Goal: Task Accomplishment & Management: Manage account settings

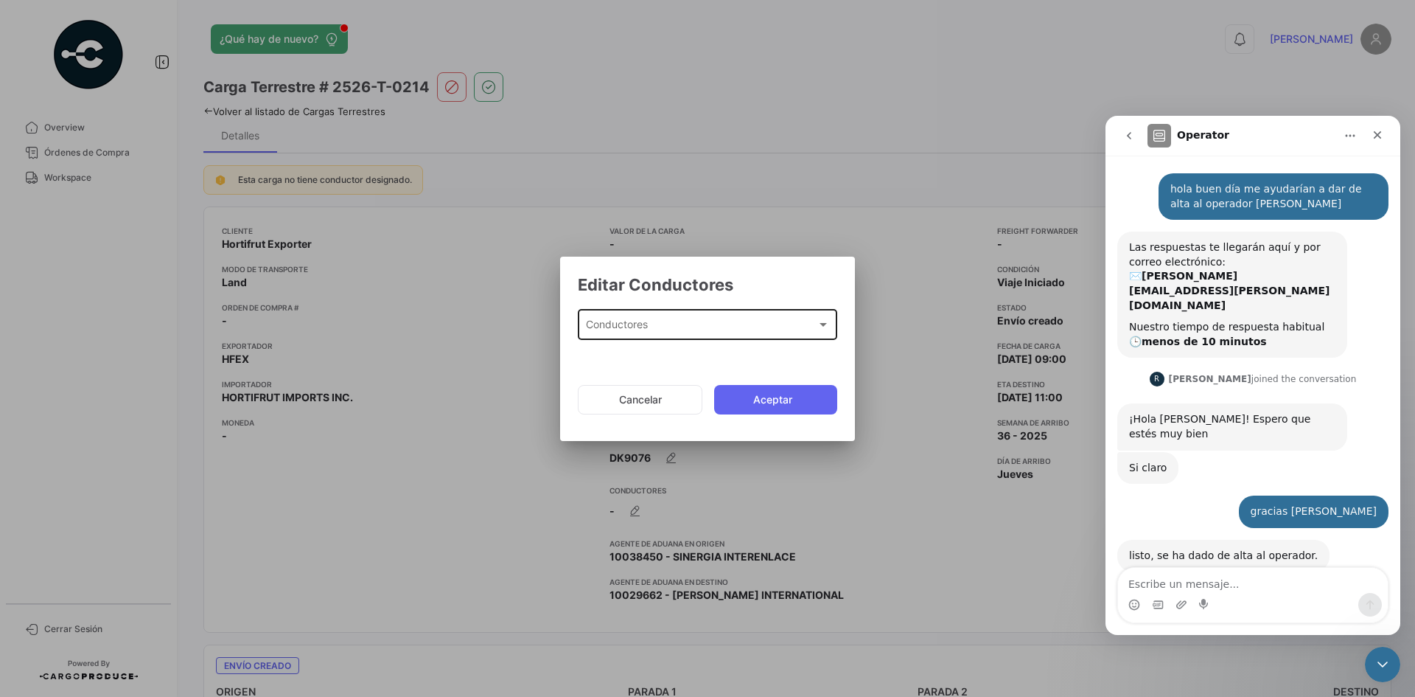
click at [775, 326] on div "Conductores" at bounding box center [701, 327] width 231 height 13
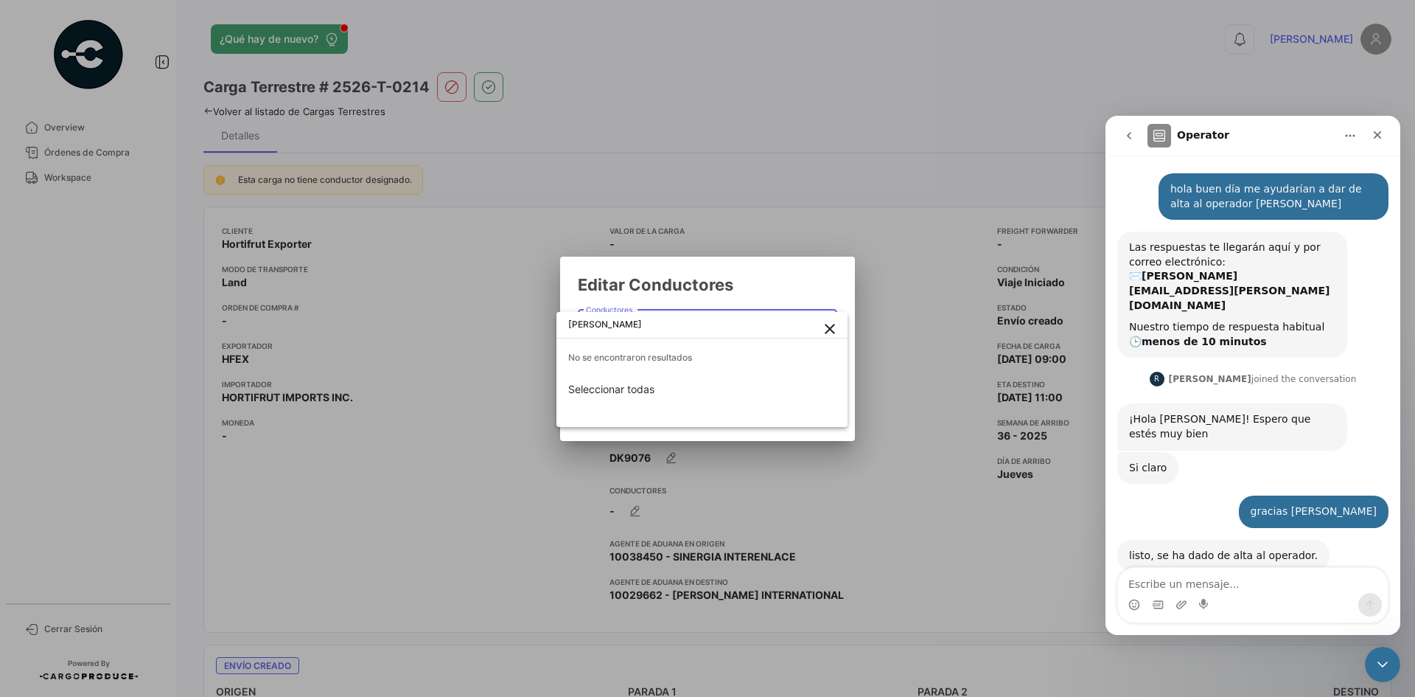
click at [810, 335] on input "[PERSON_NAME]" at bounding box center [701, 324] width 291 height 27
type input "[PERSON_NAME]"
click at [824, 332] on mat-icon "close" at bounding box center [830, 329] width 18 height 18
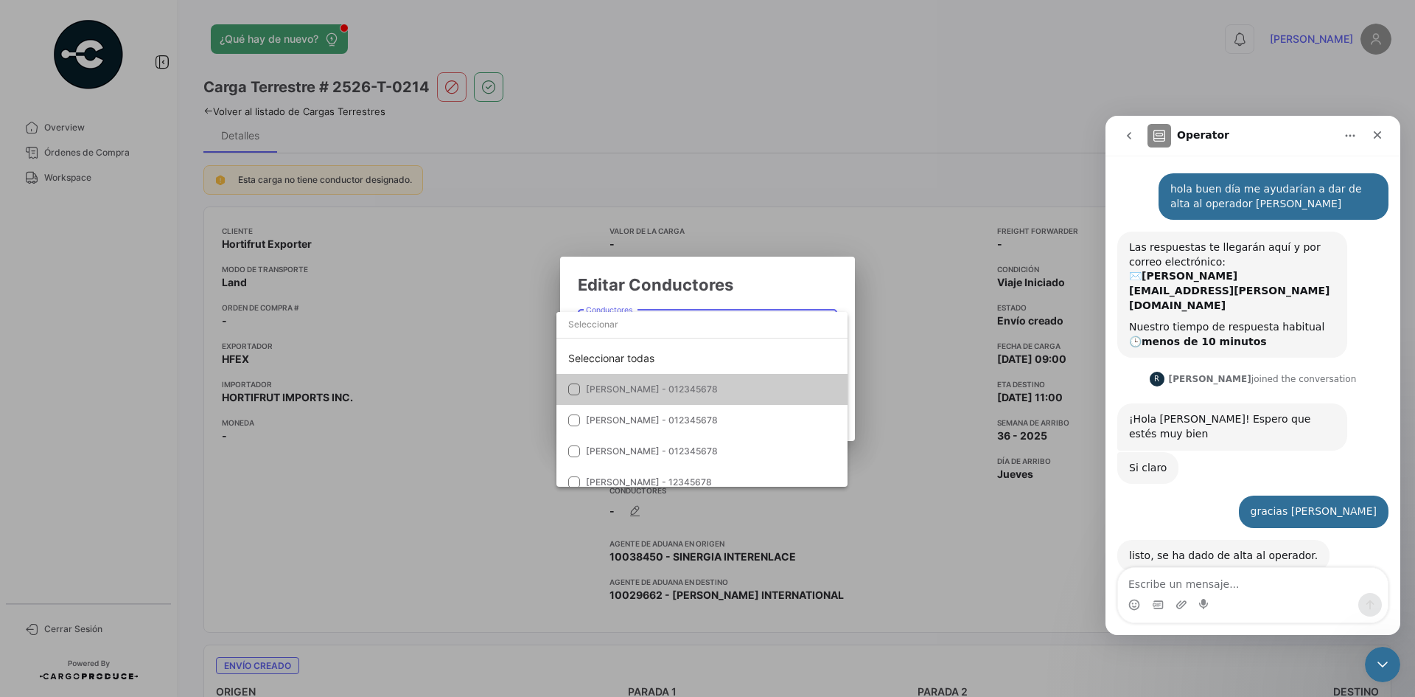
click at [893, 315] on div at bounding box center [707, 348] width 1415 height 697
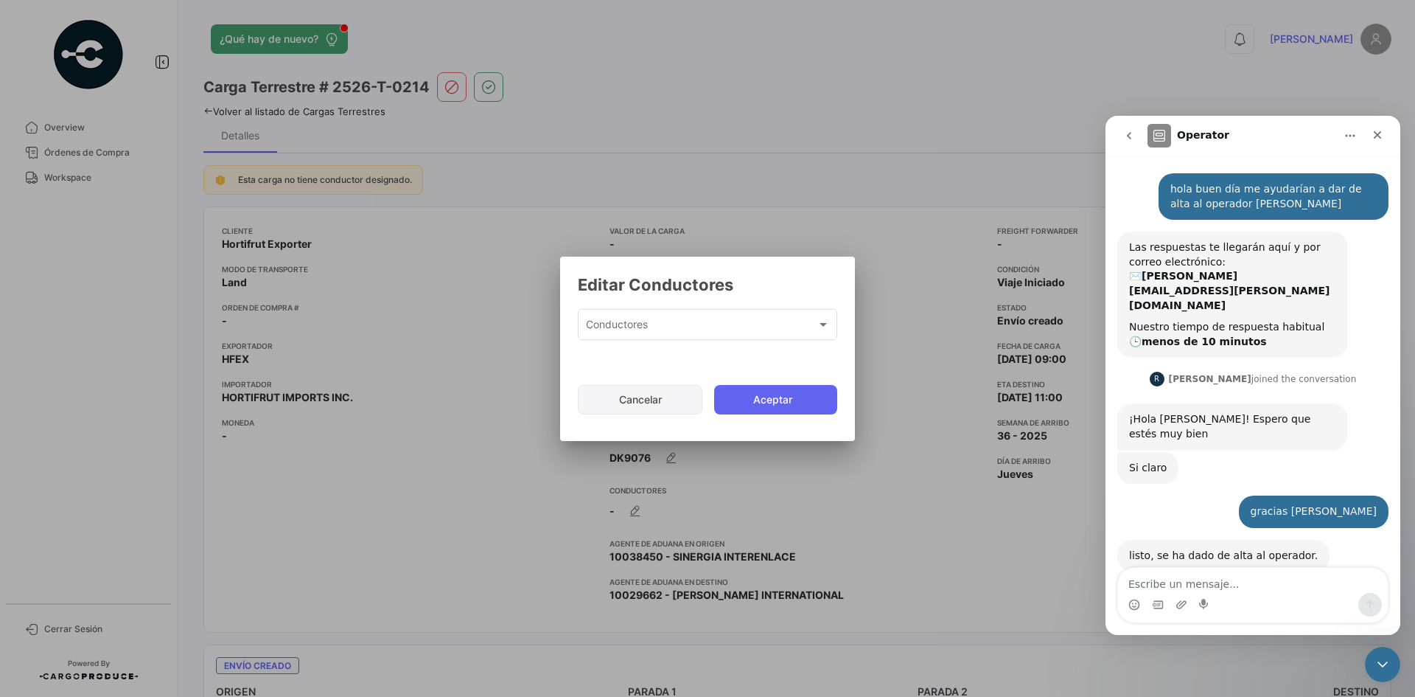
click at [649, 391] on button "Cancelar" at bounding box center [640, 399] width 125 height 29
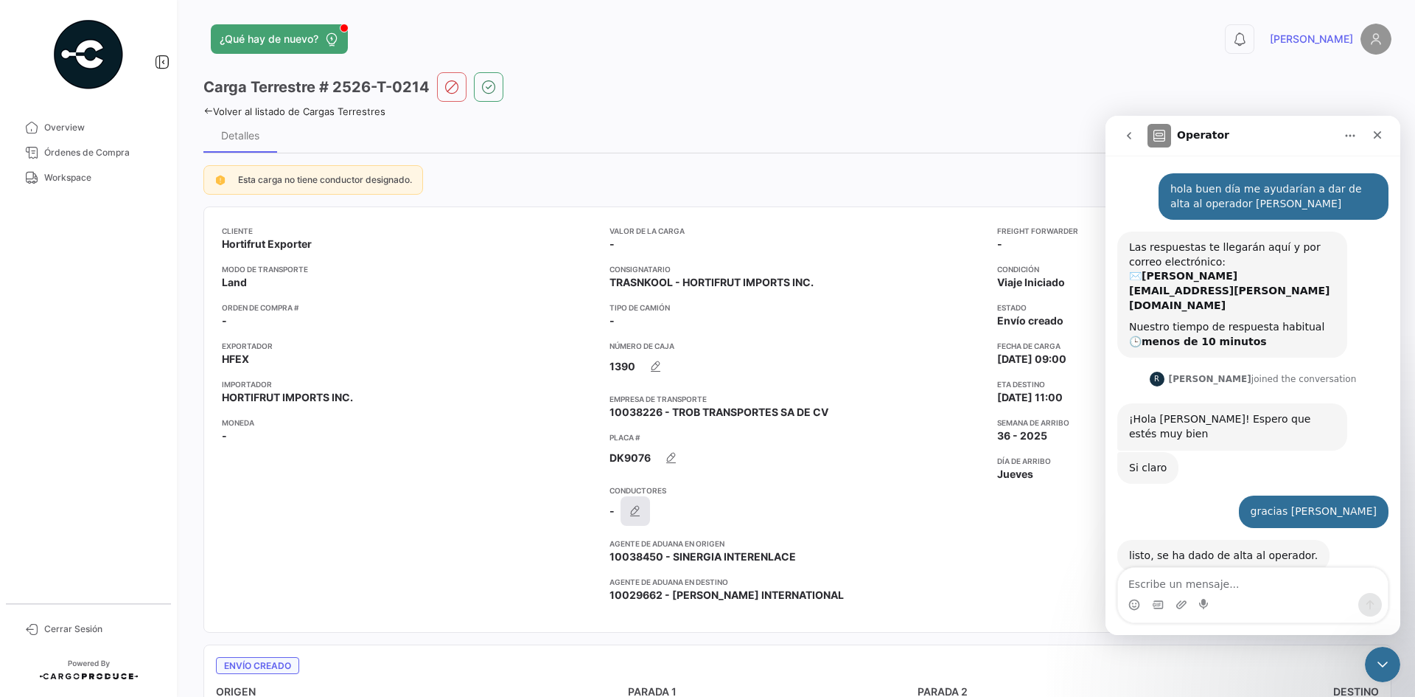
click at [641, 515] on button "button" at bounding box center [635, 510] width 29 height 29
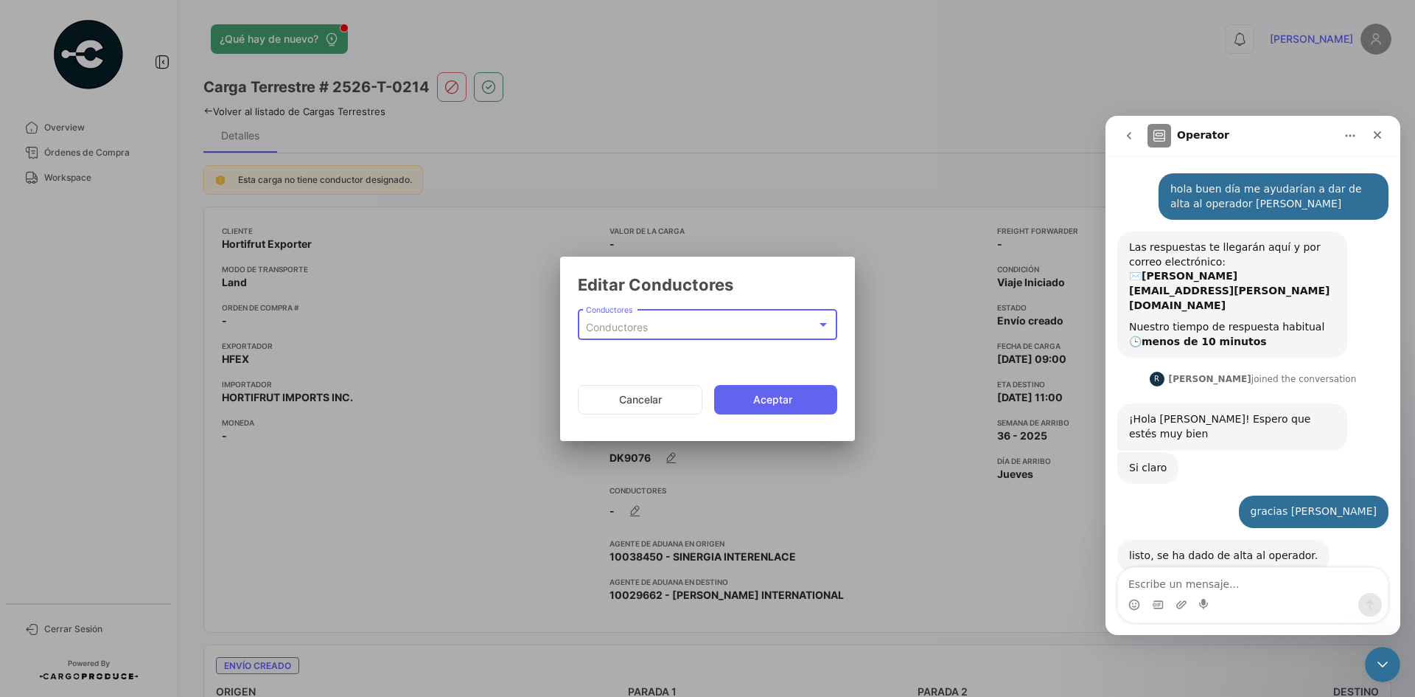
click at [636, 328] on span "Conductores" at bounding box center [617, 327] width 62 height 13
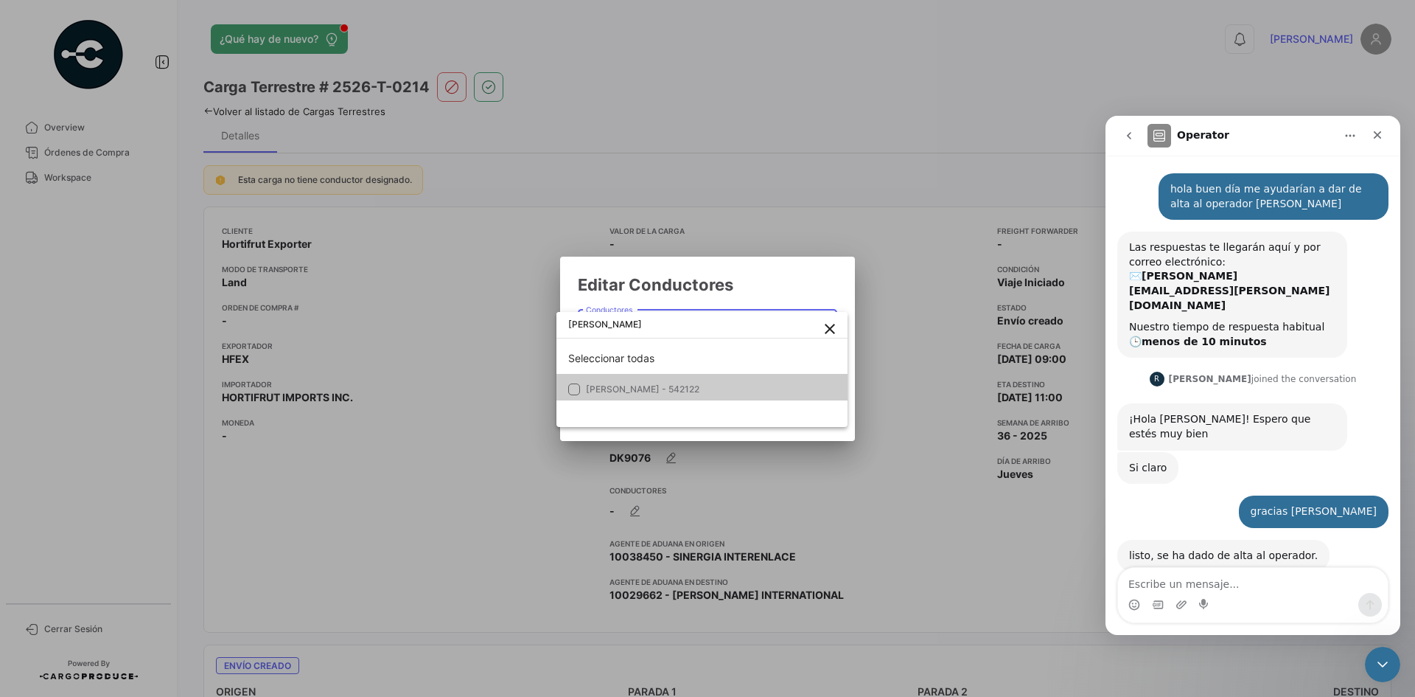
type input "[PERSON_NAME]"
click at [674, 391] on span "[PERSON_NAME] - 542122" at bounding box center [643, 388] width 114 height 11
click at [706, 375] on mat-option "[PERSON_NAME] - 542122" at bounding box center [701, 384] width 291 height 31
click at [801, 293] on div at bounding box center [707, 348] width 1415 height 697
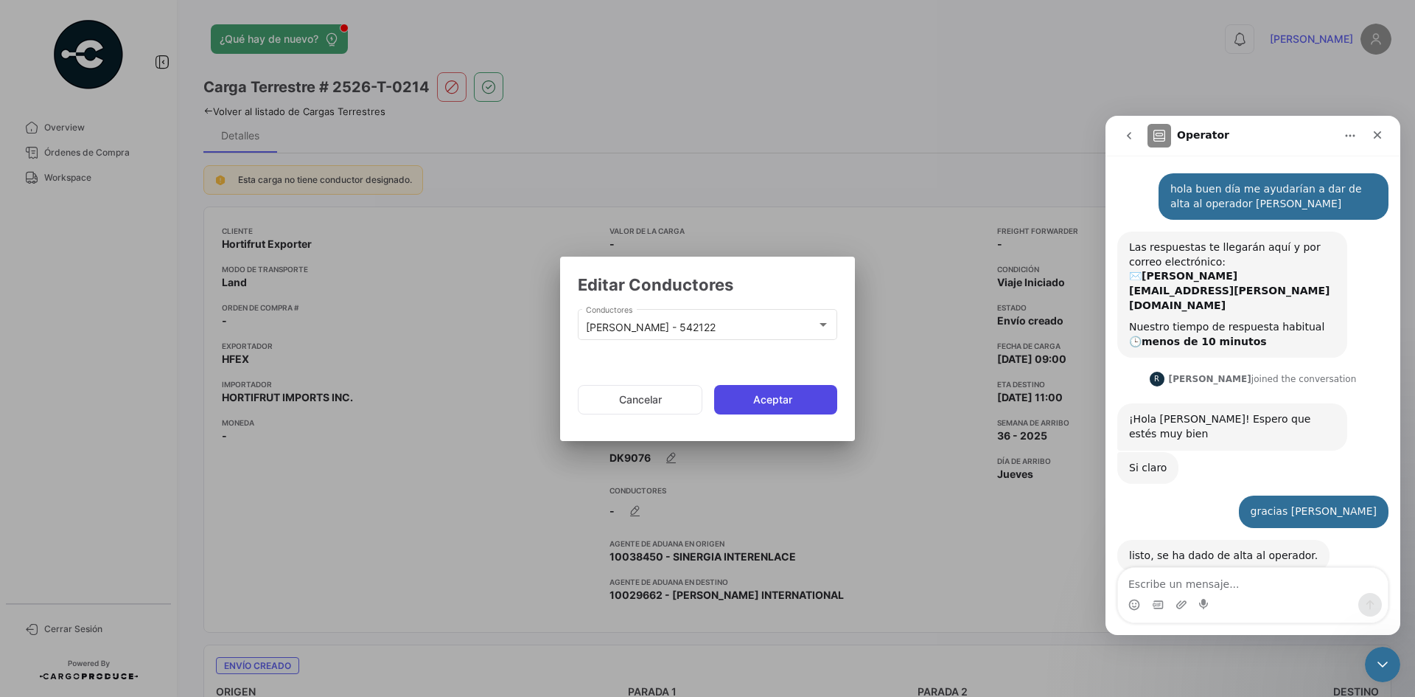
click at [777, 395] on button "Aceptar" at bounding box center [775, 399] width 123 height 29
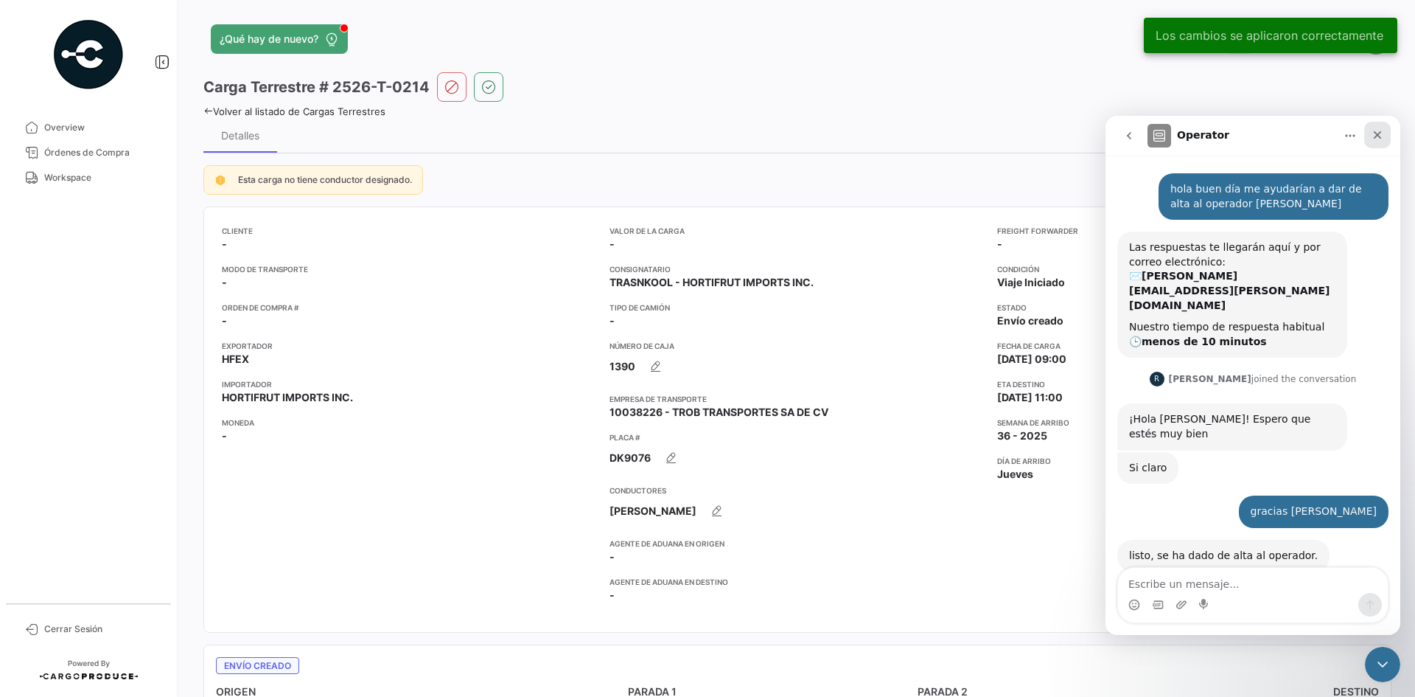
click at [1384, 138] on div "Cerrar" at bounding box center [1377, 135] width 27 height 27
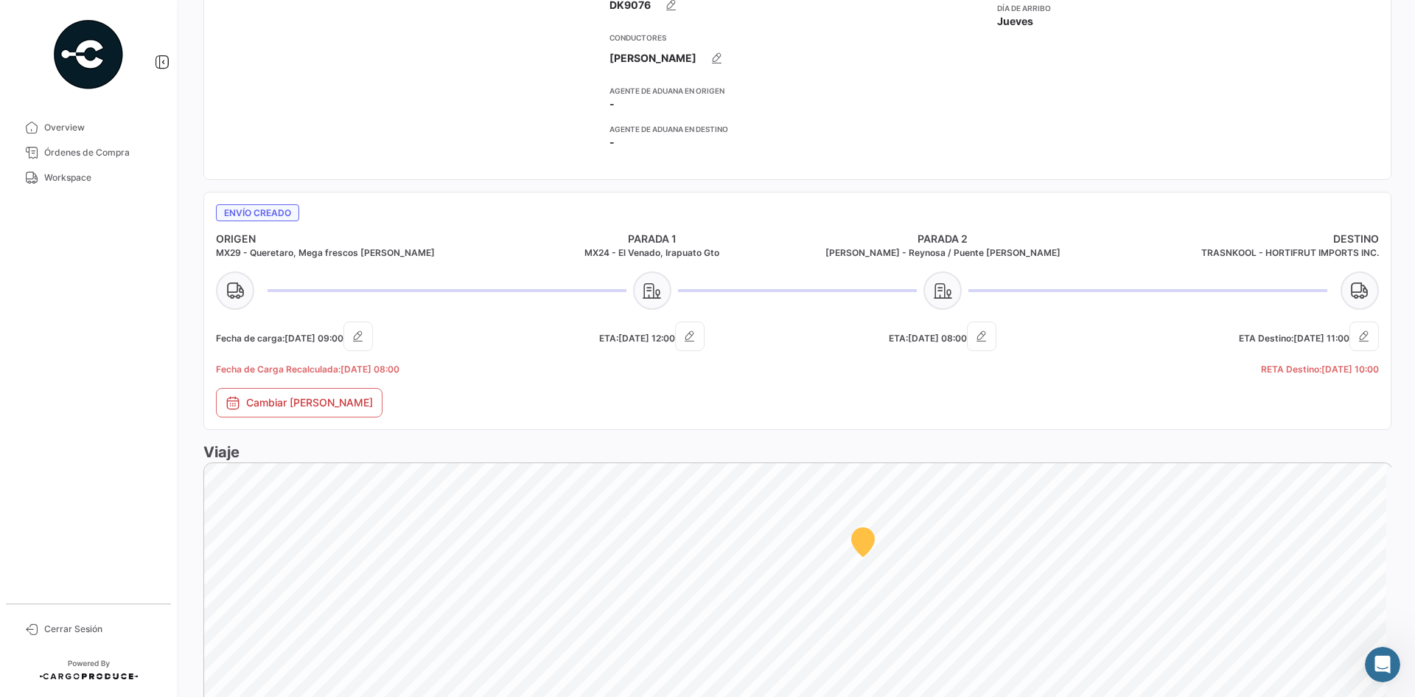
scroll to position [438, 0]
